Goal: Information Seeking & Learning: Learn about a topic

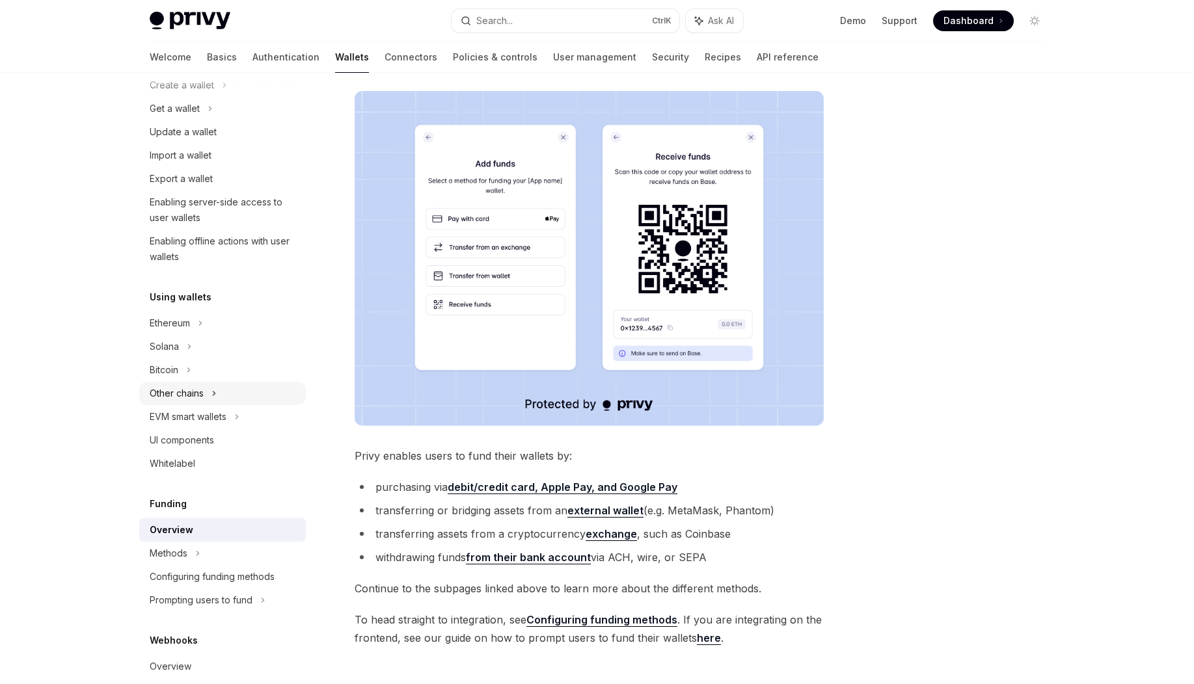
scroll to position [390, 0]
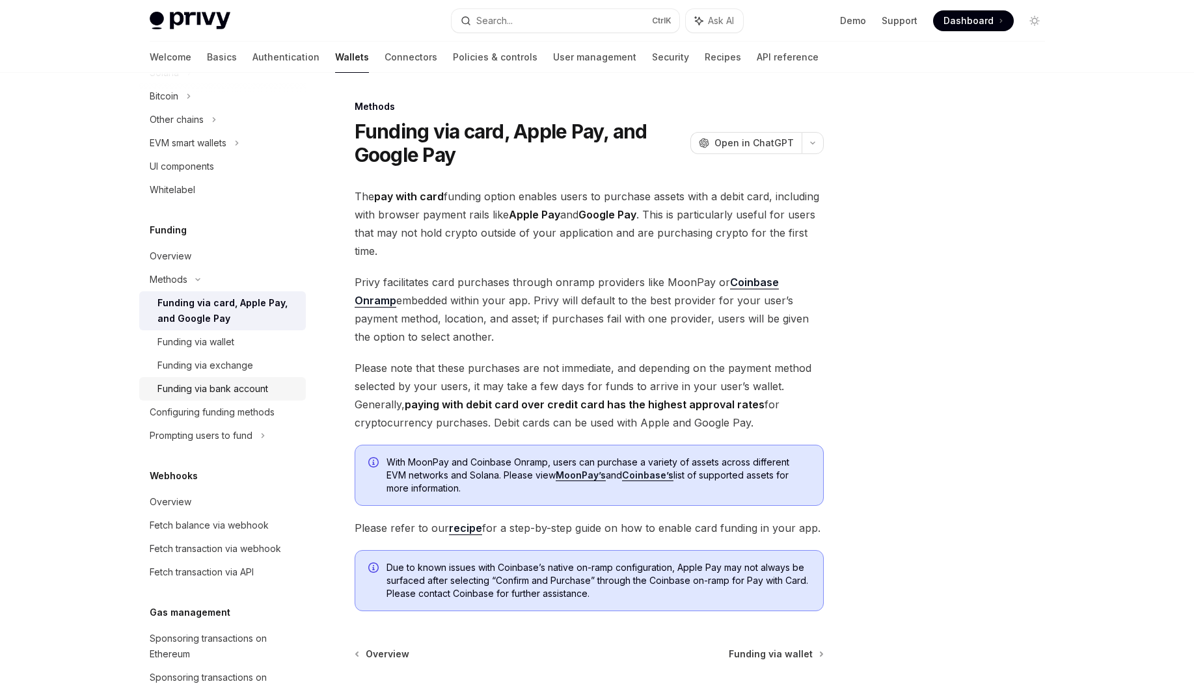
click at [217, 390] on div "Funding via bank account" at bounding box center [212, 389] width 111 height 16
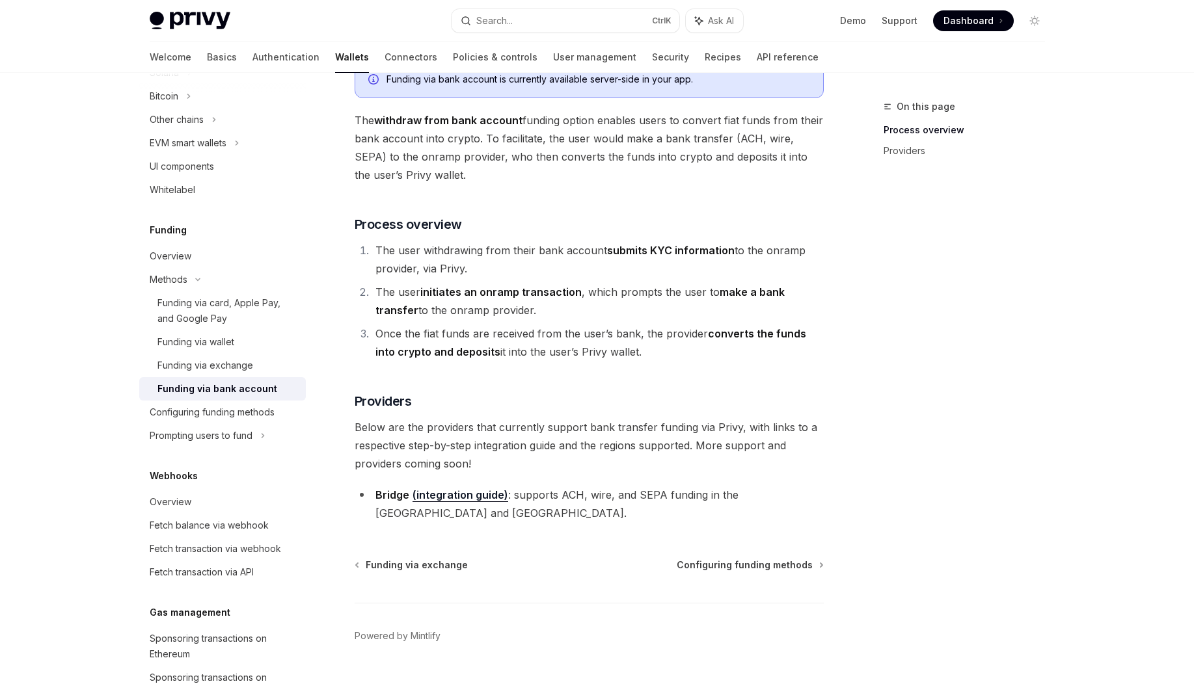
scroll to position [115, 0]
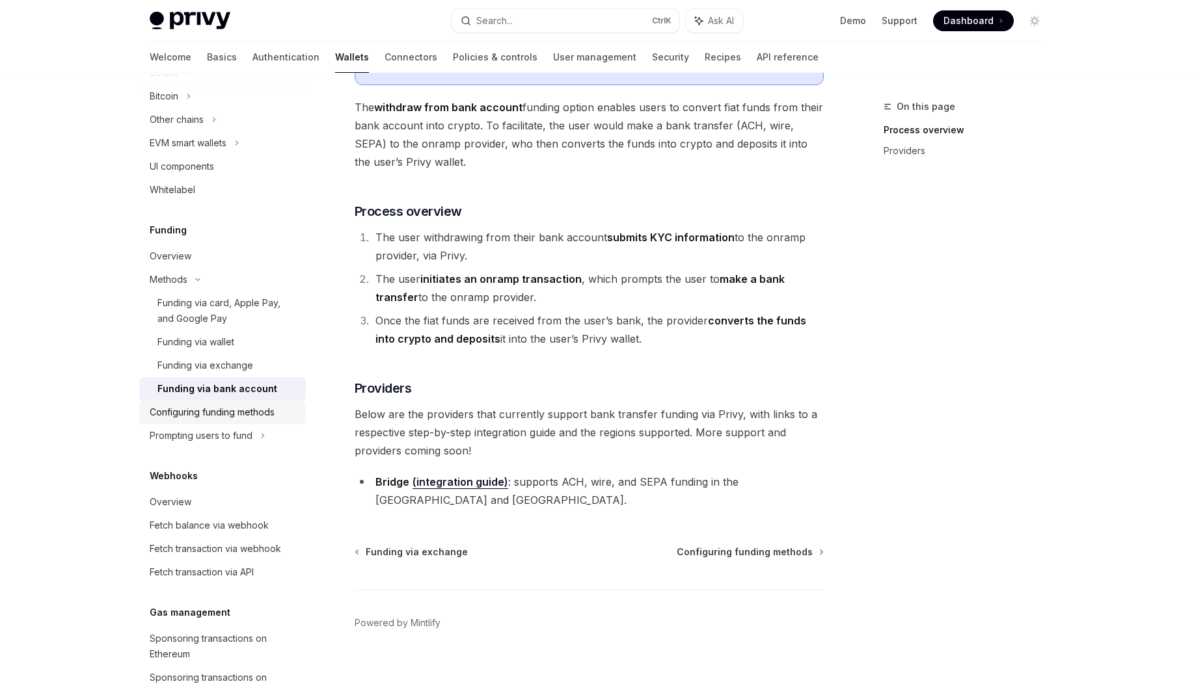
click at [267, 409] on div "Configuring funding methods" at bounding box center [212, 413] width 125 height 16
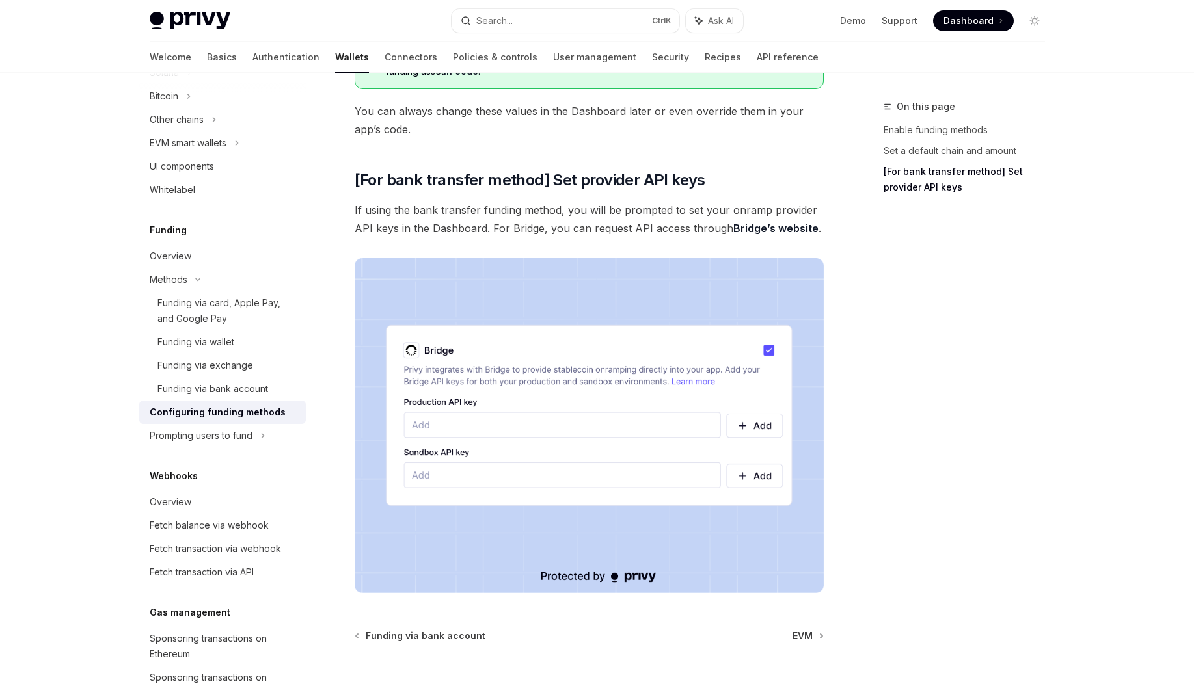
scroll to position [1117, 0]
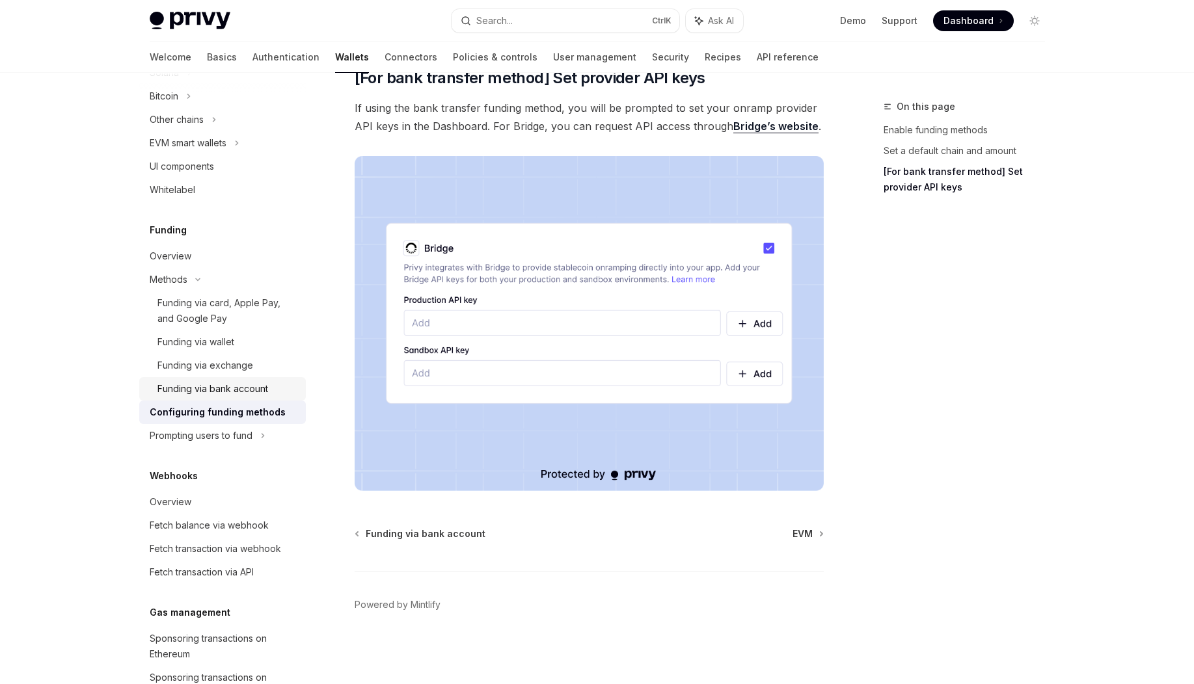
click at [202, 392] on div "Funding via bank account" at bounding box center [212, 389] width 111 height 16
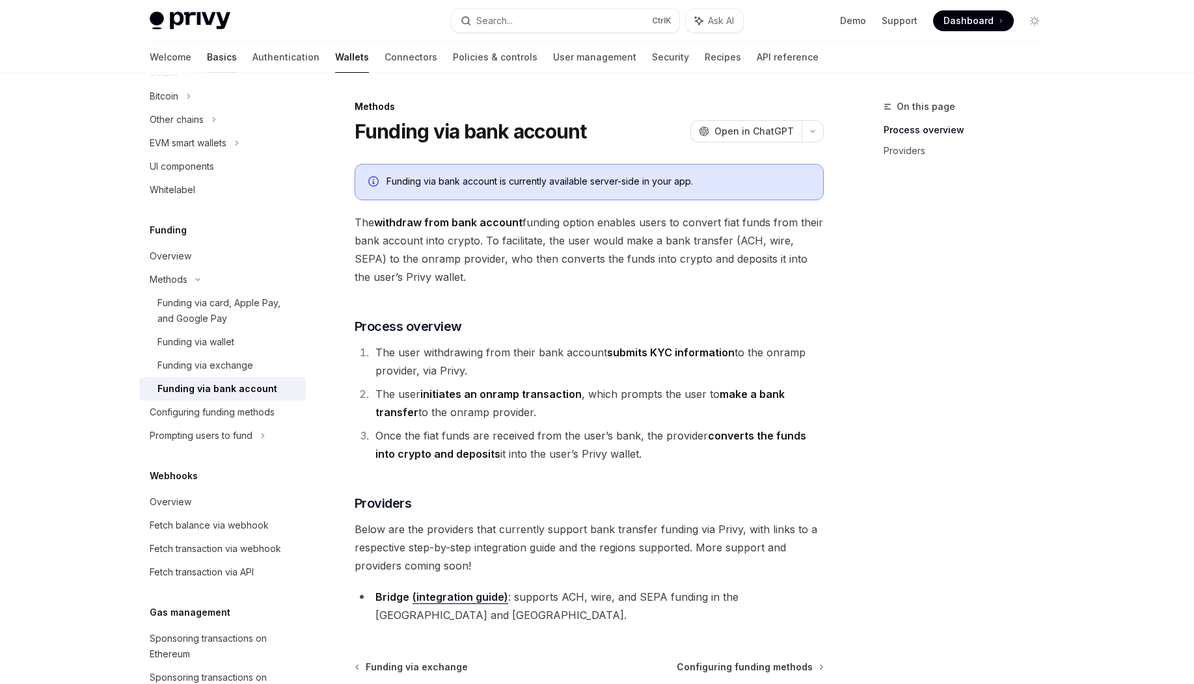
click at [207, 64] on link "Basics" at bounding box center [222, 57] width 30 height 31
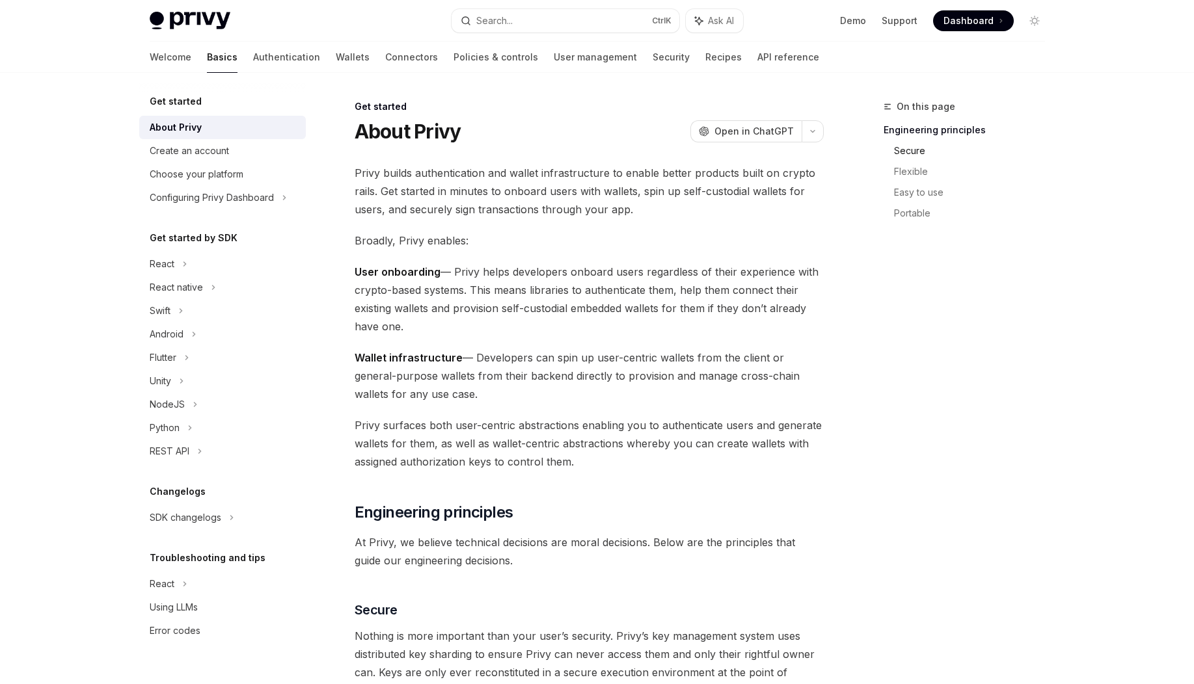
click at [906, 148] on link "Secure" at bounding box center [974, 151] width 161 height 21
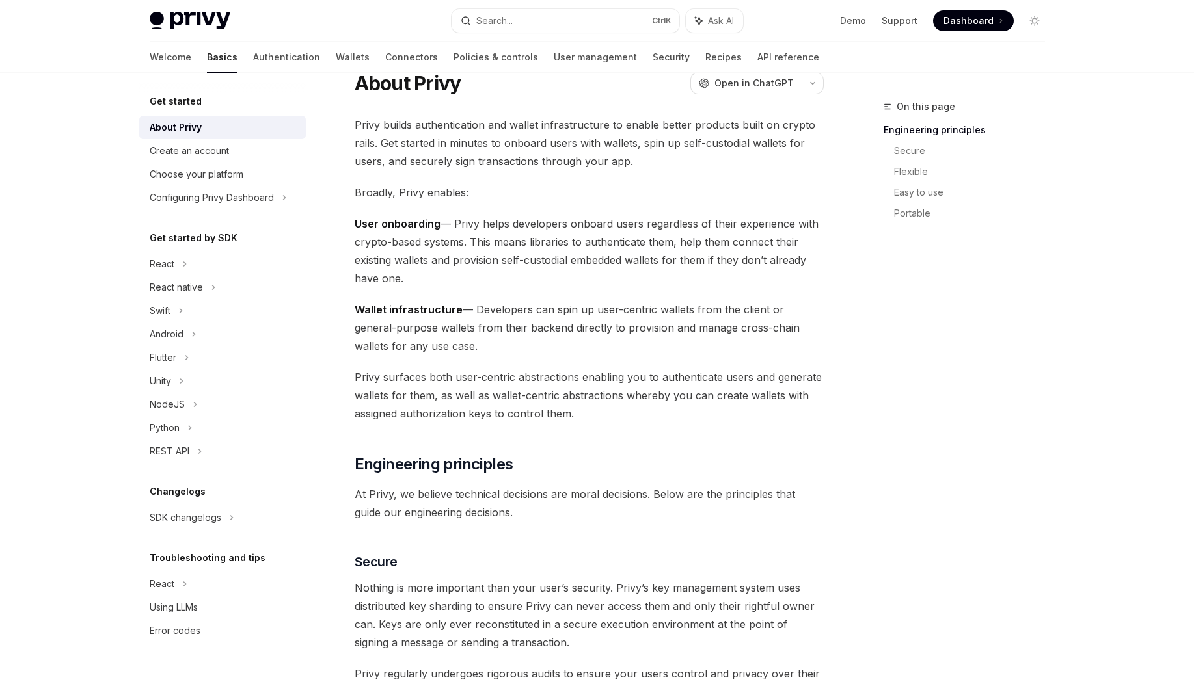
scroll to position [3, 0]
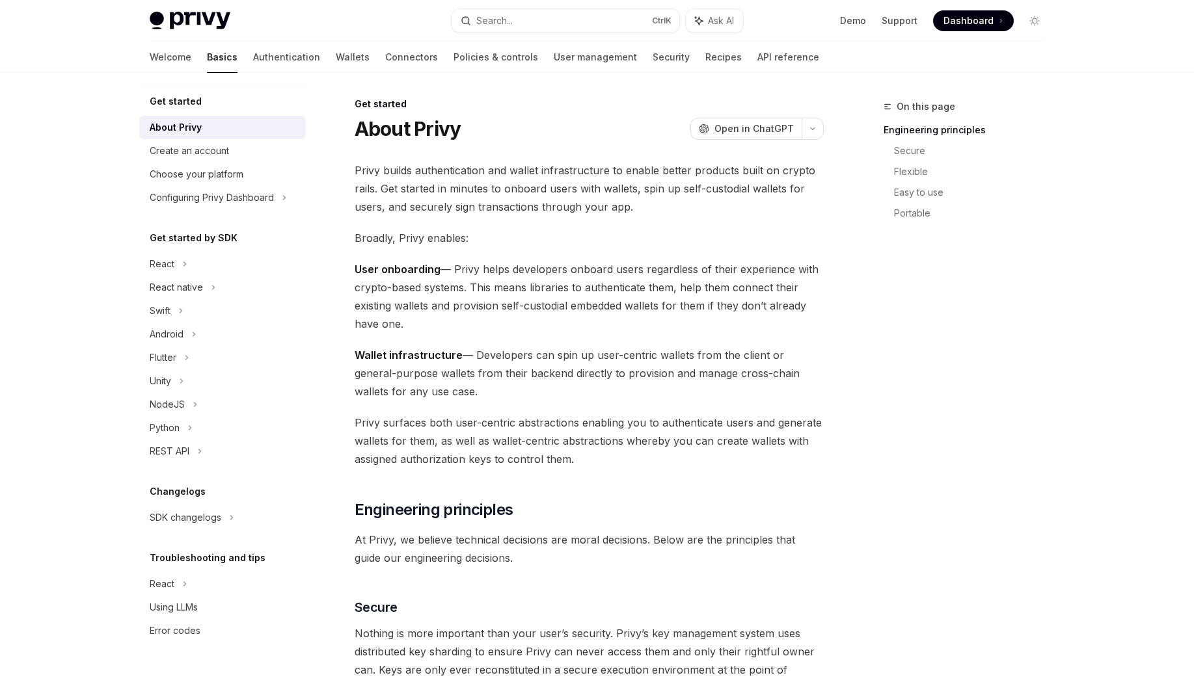
click at [213, 21] on img at bounding box center [190, 21] width 81 height 18
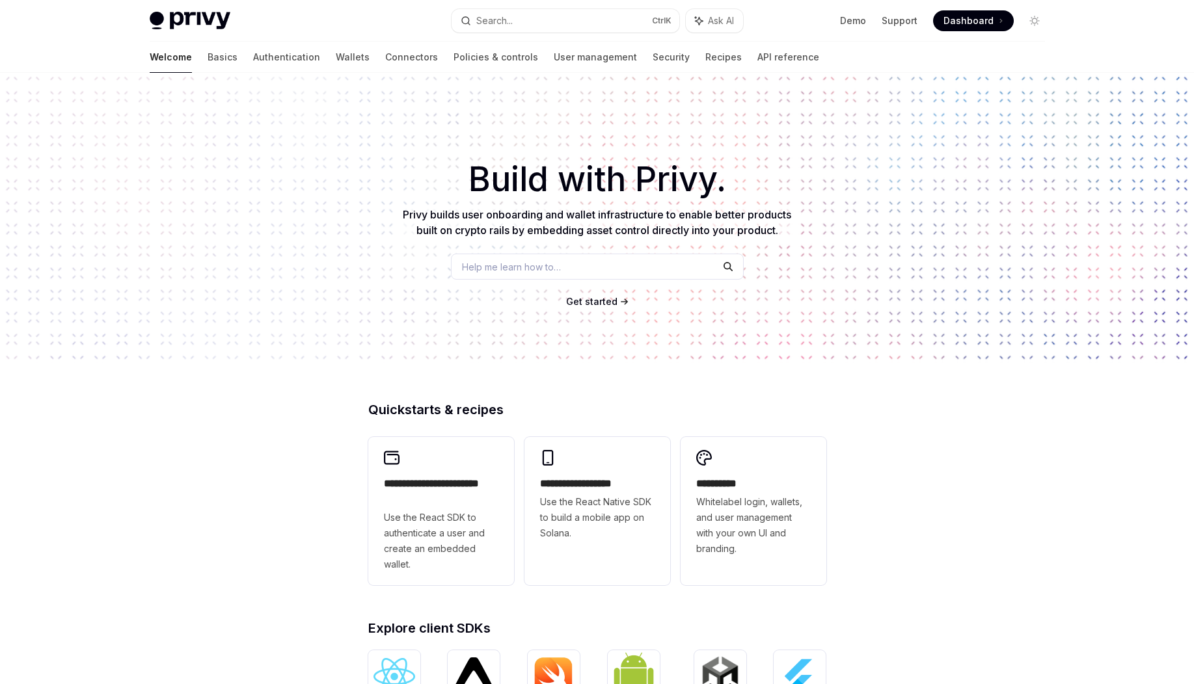
click at [206, 18] on img at bounding box center [190, 21] width 81 height 18
type textarea "*"
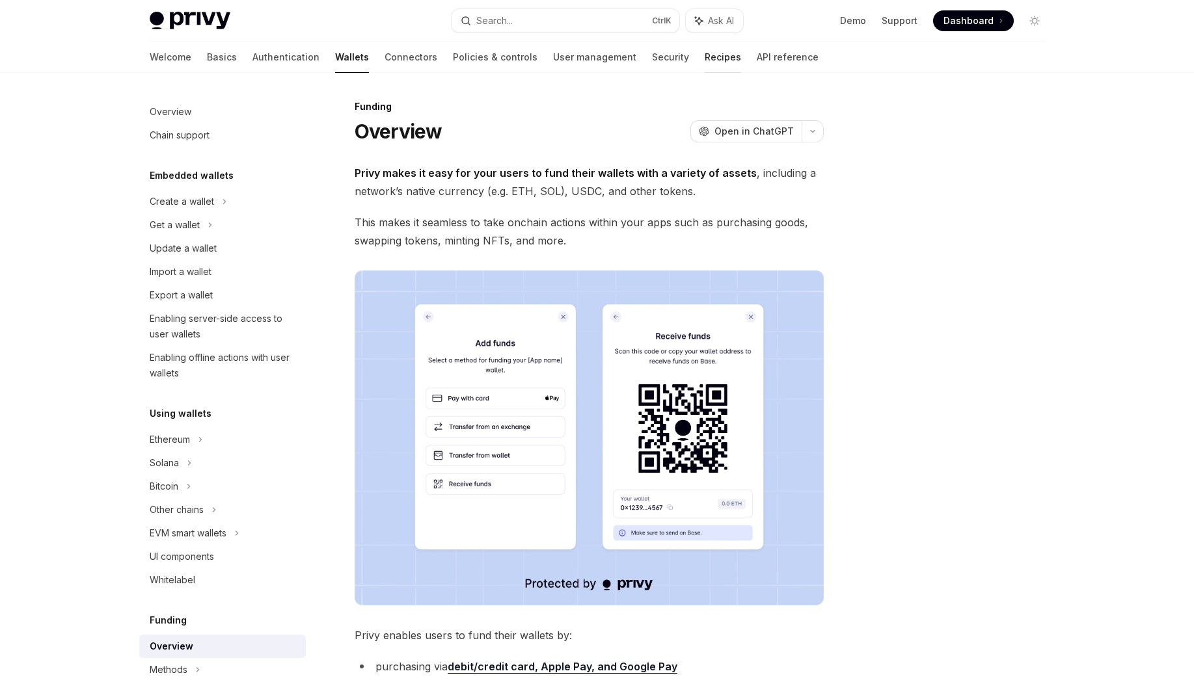
click at [705, 55] on link "Recipes" at bounding box center [723, 57] width 36 height 31
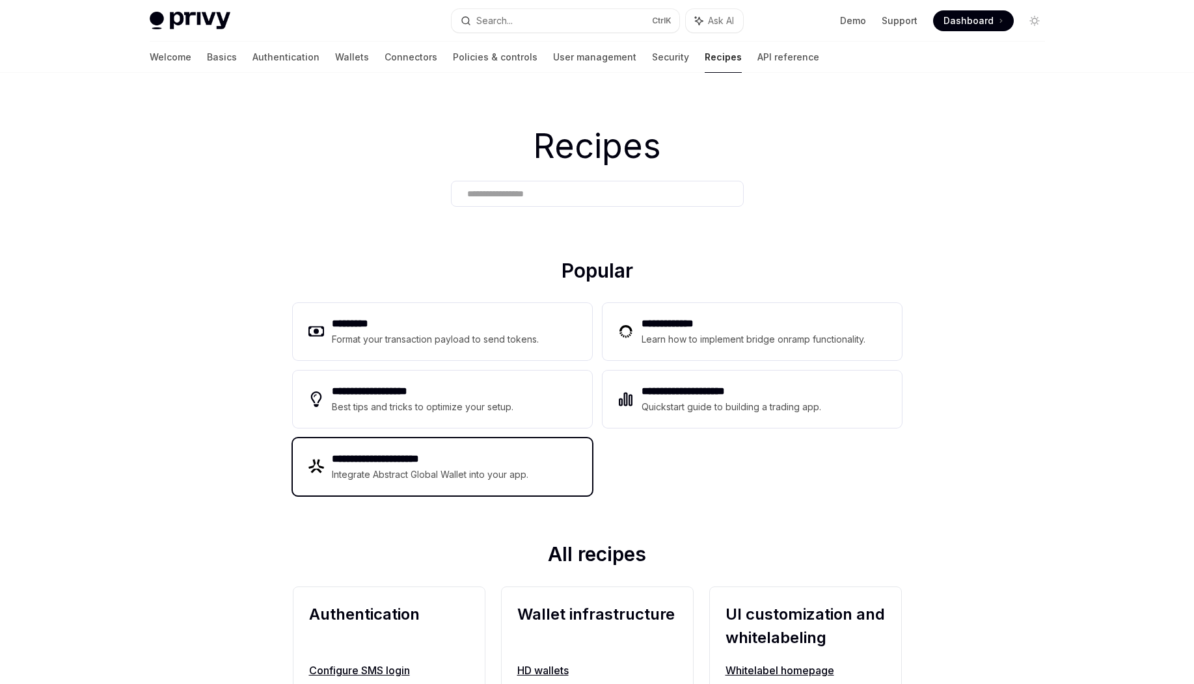
click at [466, 482] on div "Integrate Abstract Global Wallet into your app." at bounding box center [431, 475] width 198 height 16
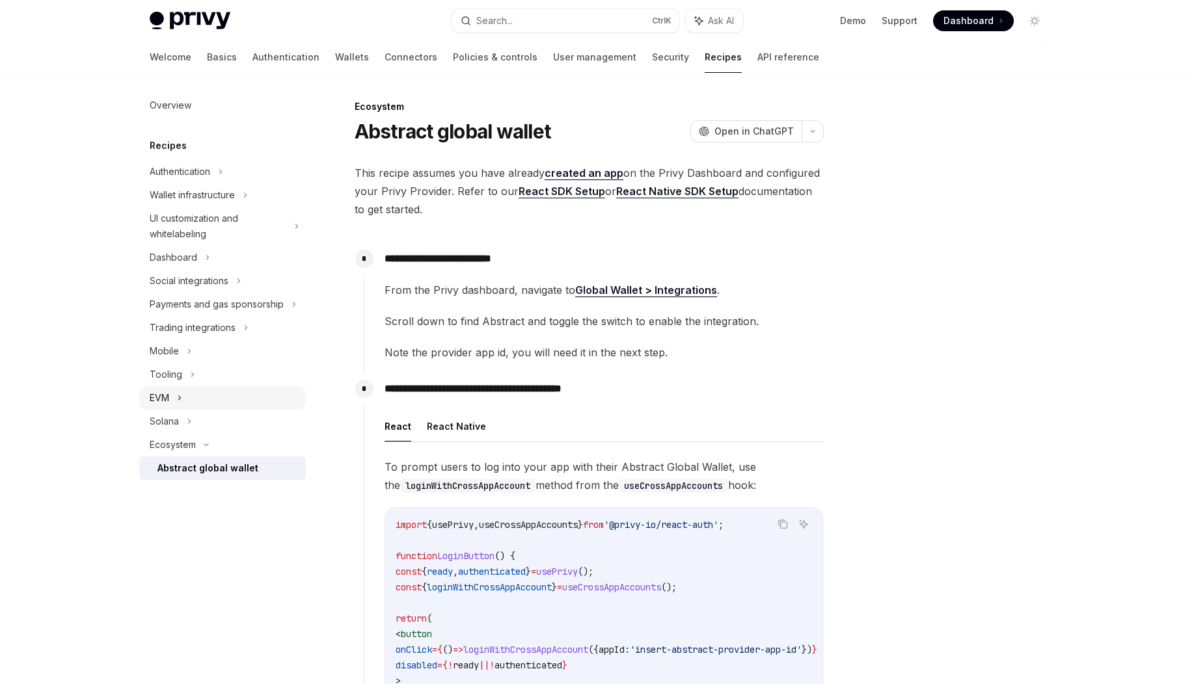
click at [172, 396] on div "EVM" at bounding box center [222, 397] width 167 height 23
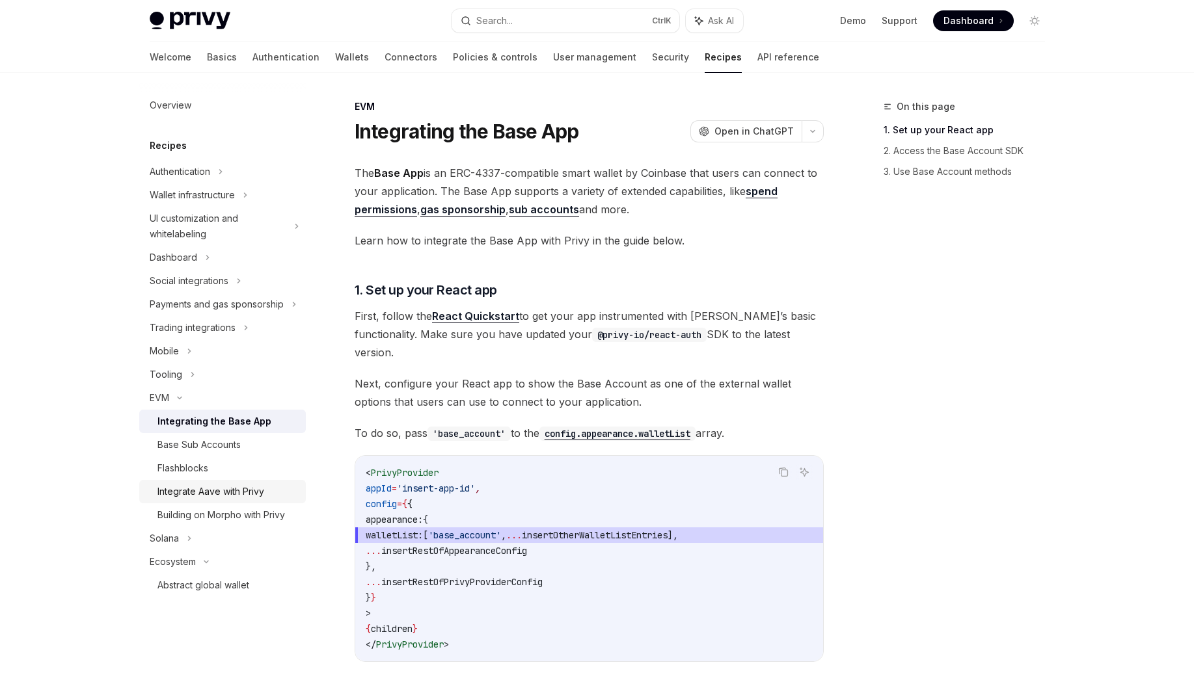
click at [258, 487] on div "Integrate Aave with Privy" at bounding box center [210, 492] width 107 height 16
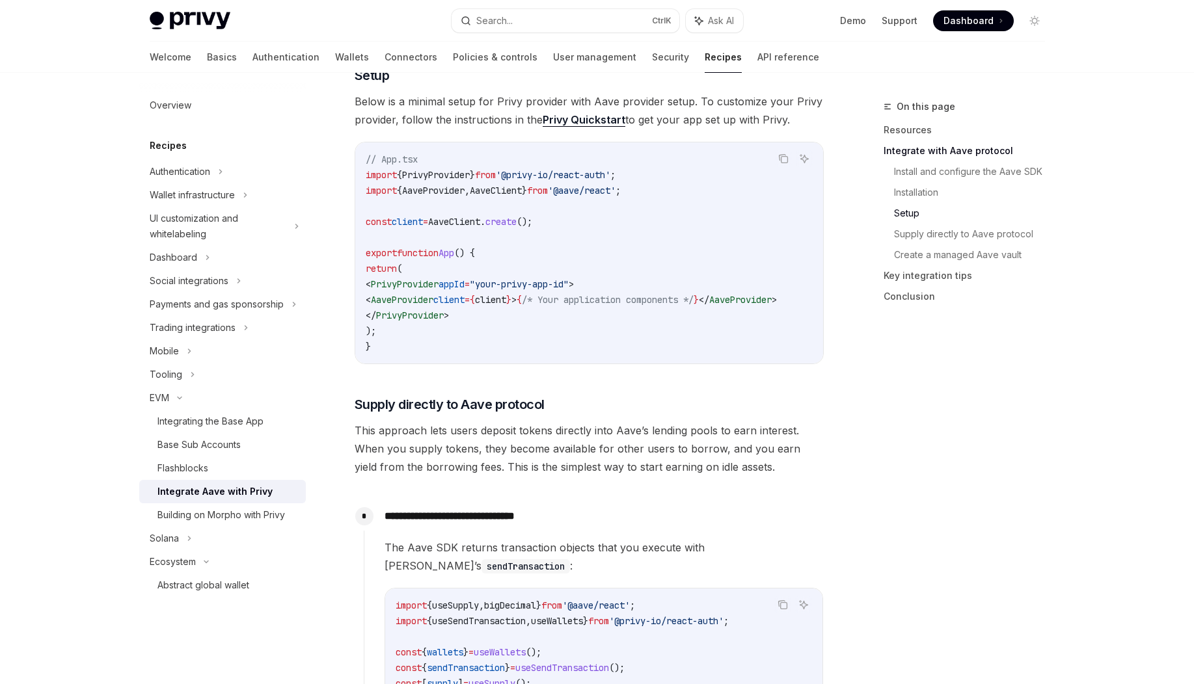
scroll to position [859, 0]
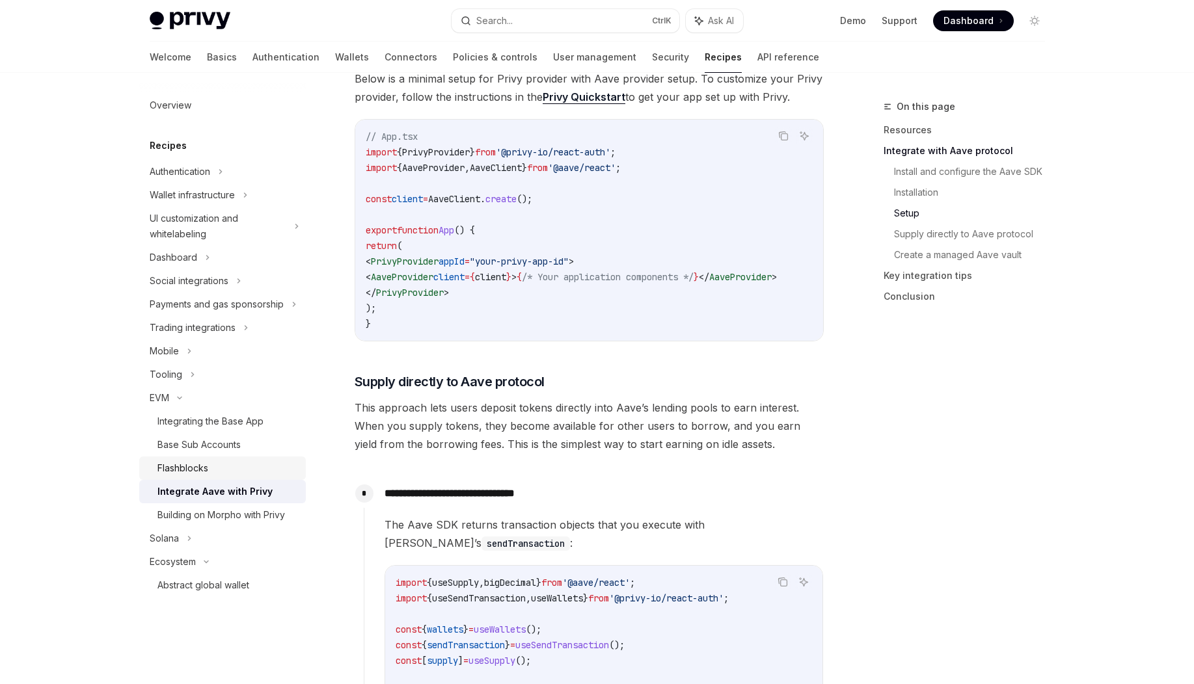
click at [177, 468] on div "Flashblocks" at bounding box center [182, 469] width 51 height 16
type textarea "*"
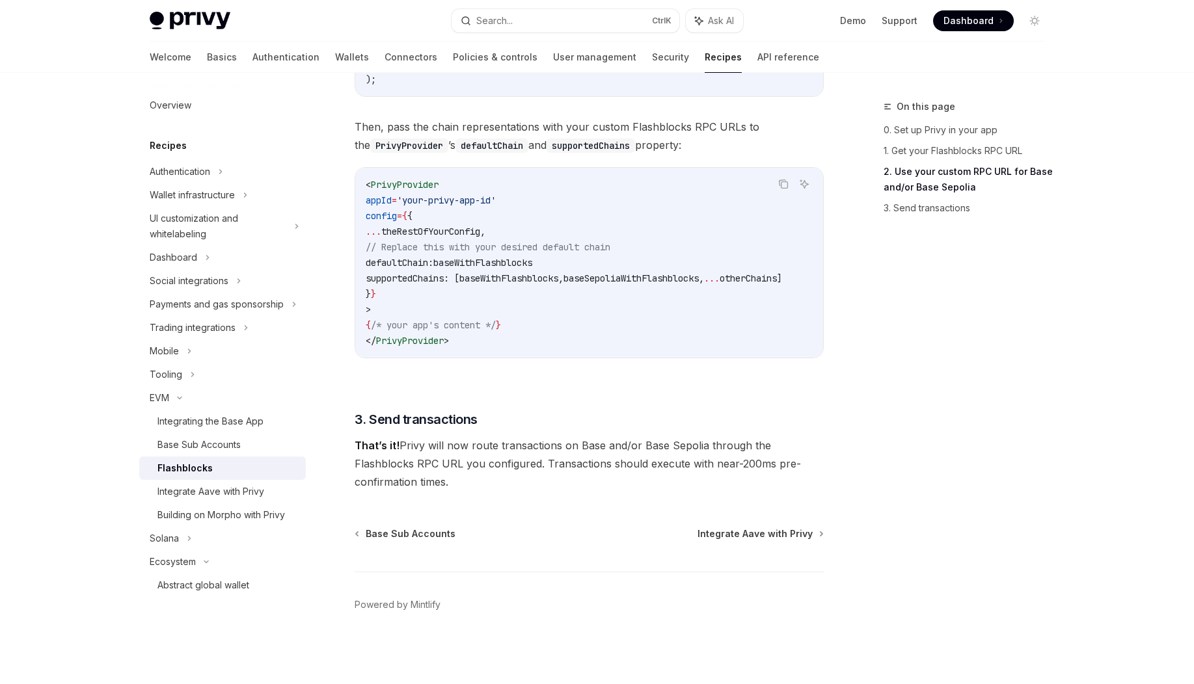
scroll to position [866, 0]
